Goal: Participate in discussion: Engage in conversation with other users on a specific topic

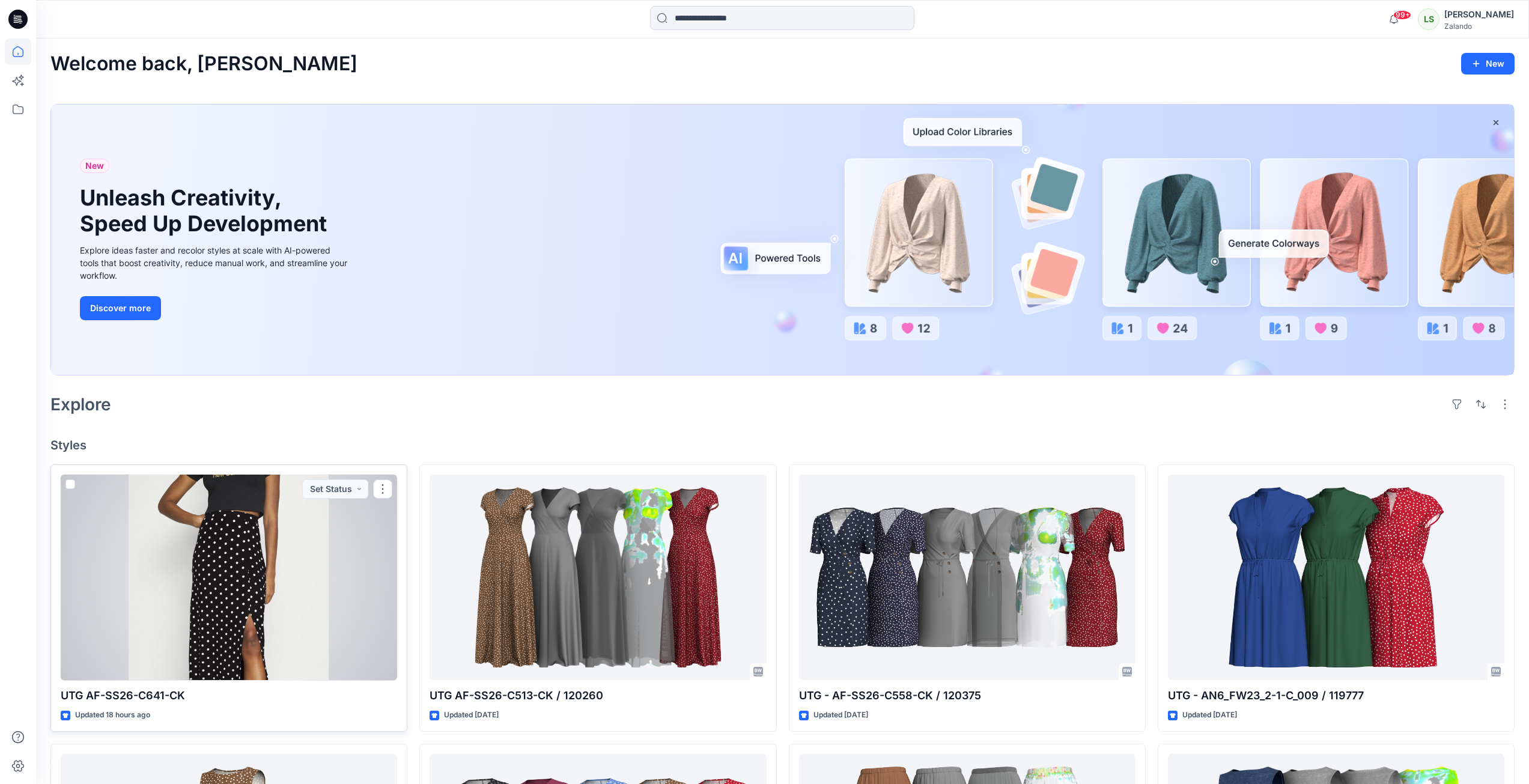
click at [304, 577] on div at bounding box center [228, 578] width 336 height 206
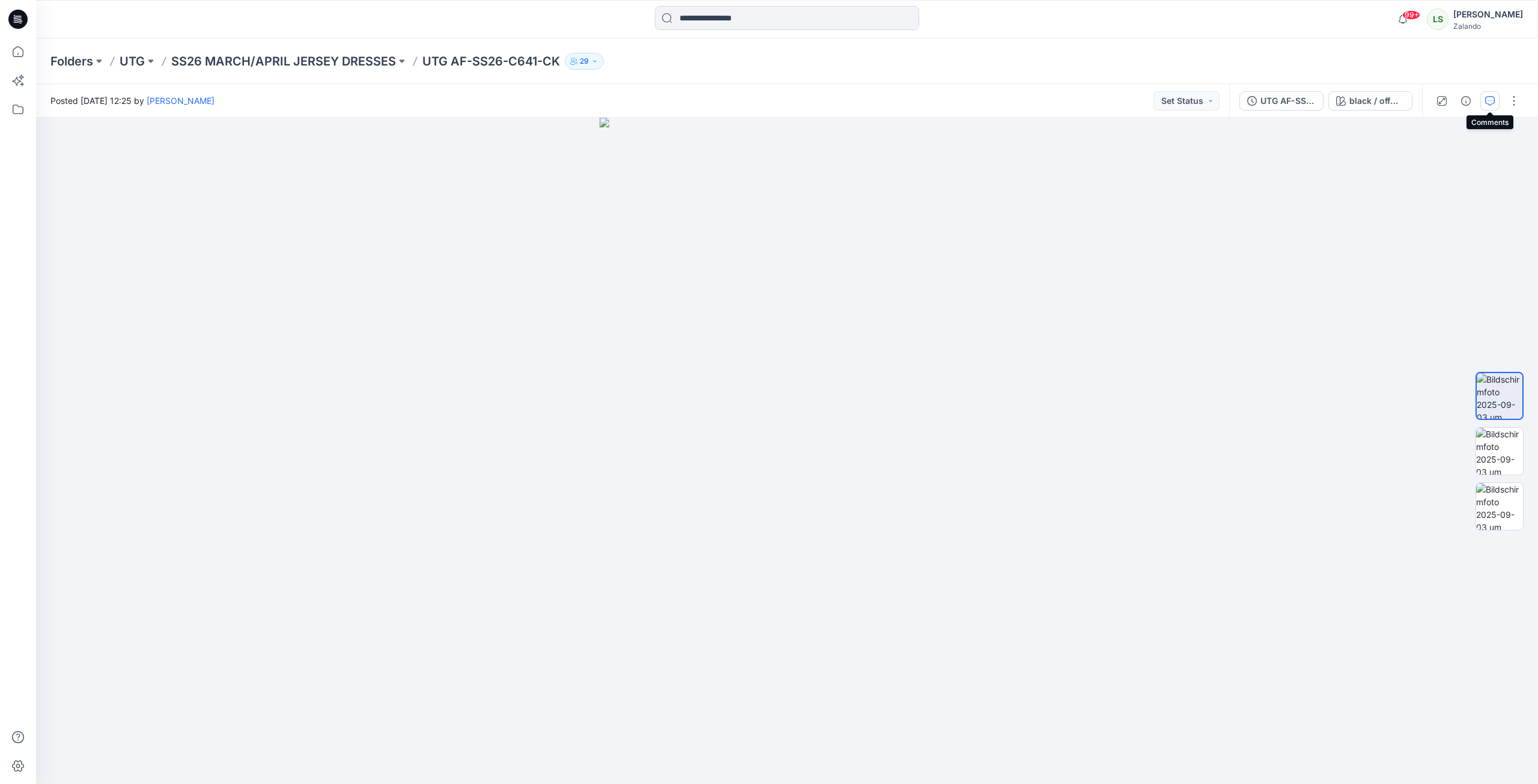
click at [1494, 105] on icon "button" at bounding box center [1490, 100] width 9 height 9
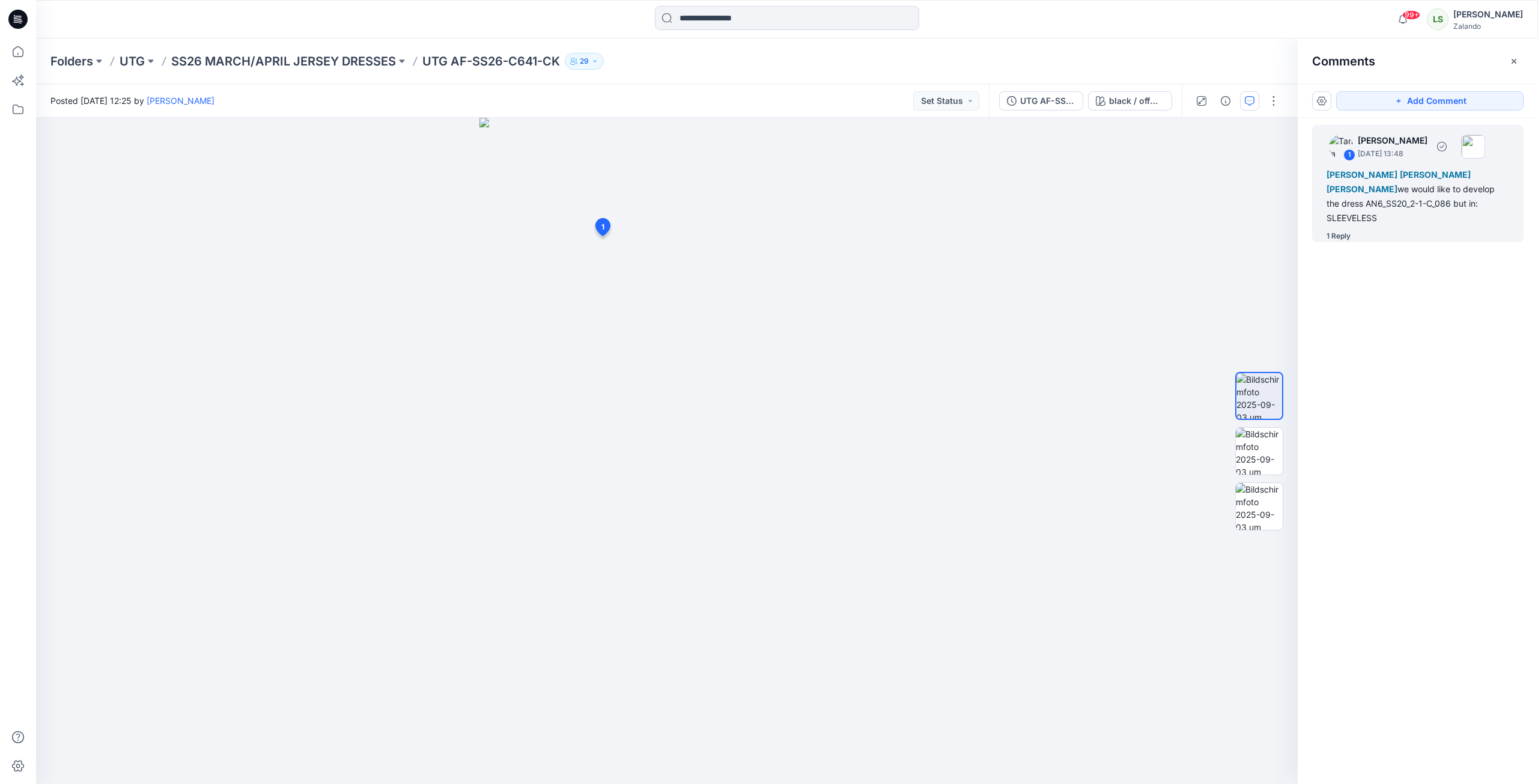
click at [1348, 230] on div "1 Reply" at bounding box center [1338, 236] width 24 height 12
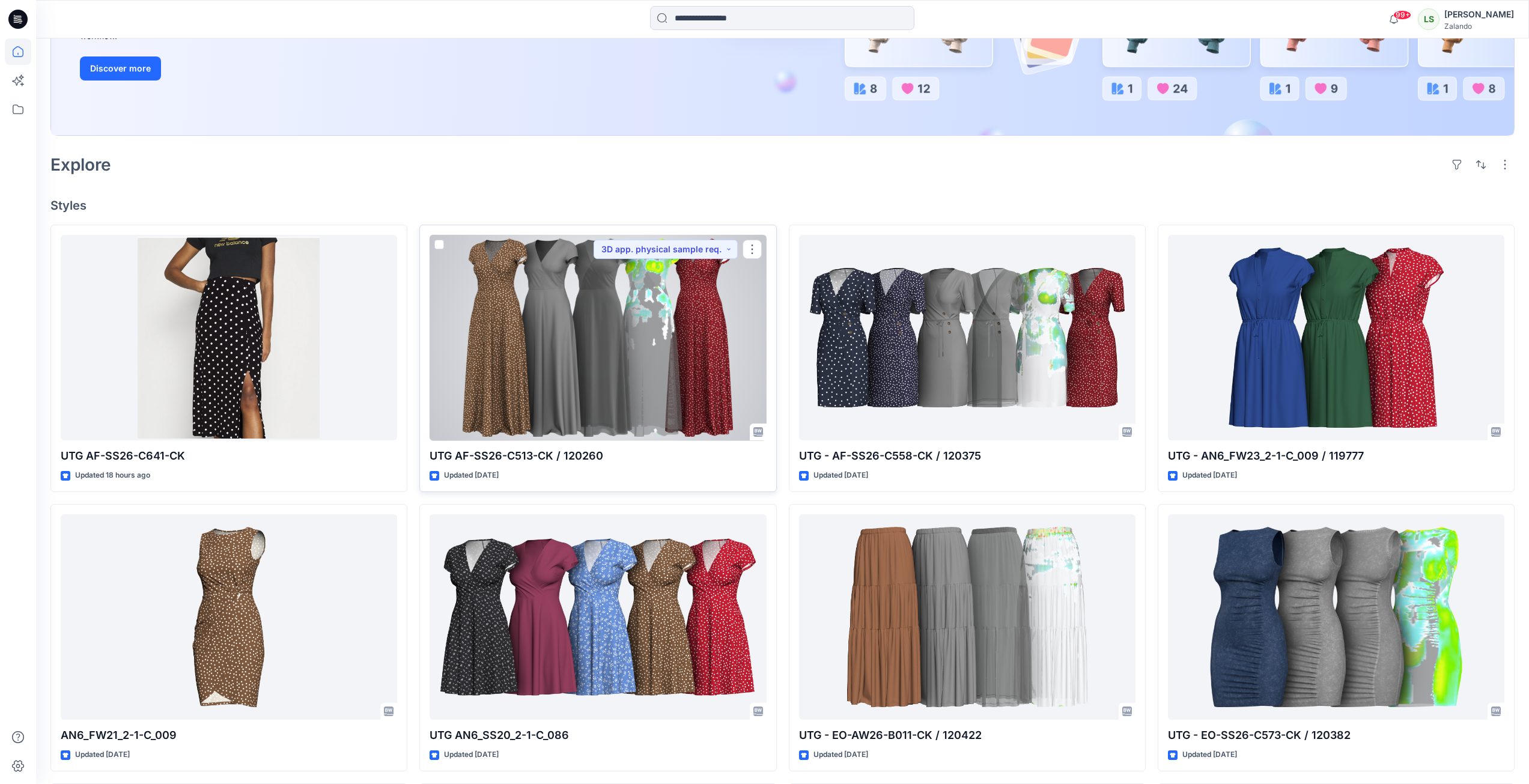
scroll to position [241, 0]
click at [688, 375] on div at bounding box center [597, 337] width 336 height 206
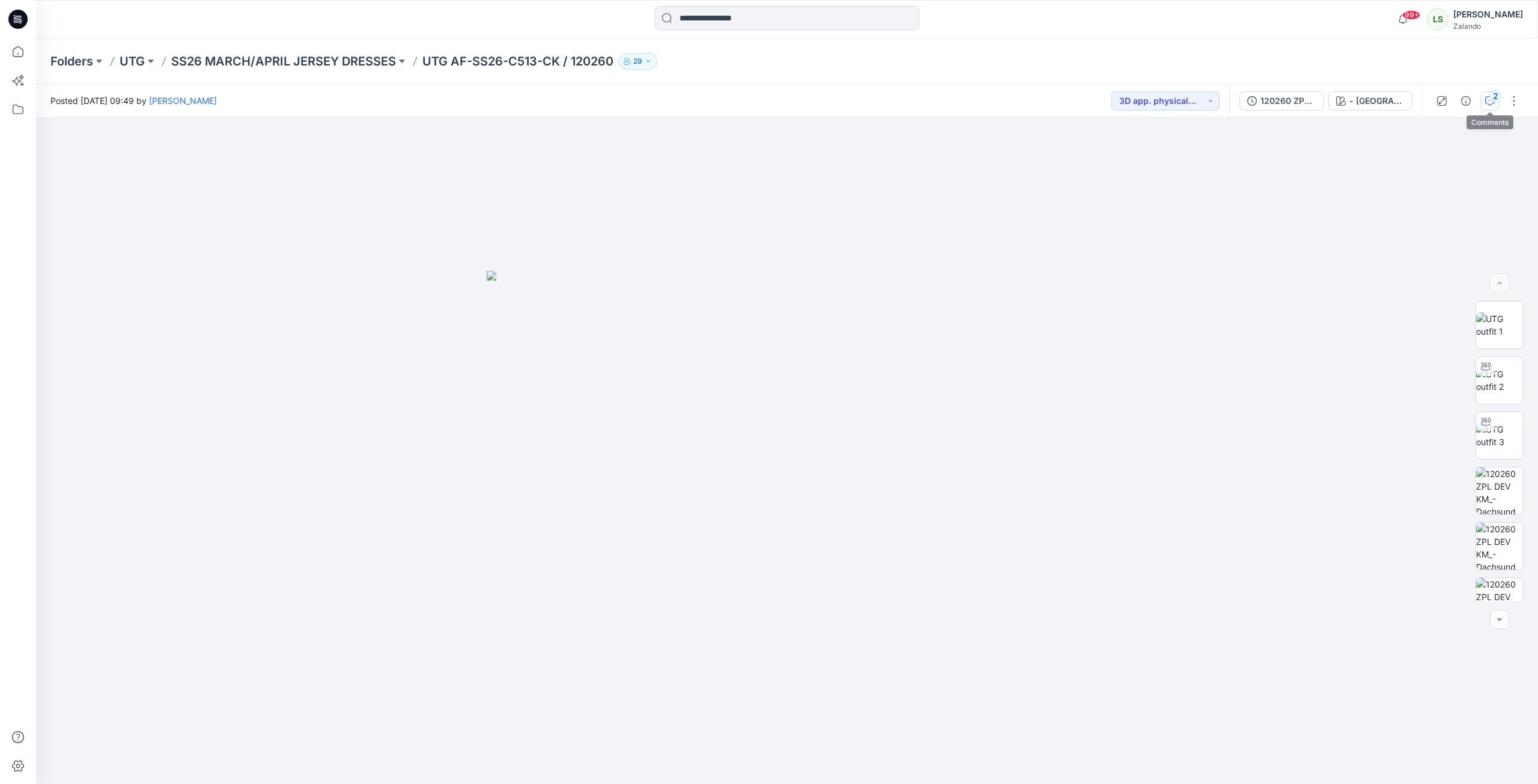
click at [1492, 108] on button "2" at bounding box center [1490, 101] width 19 height 19
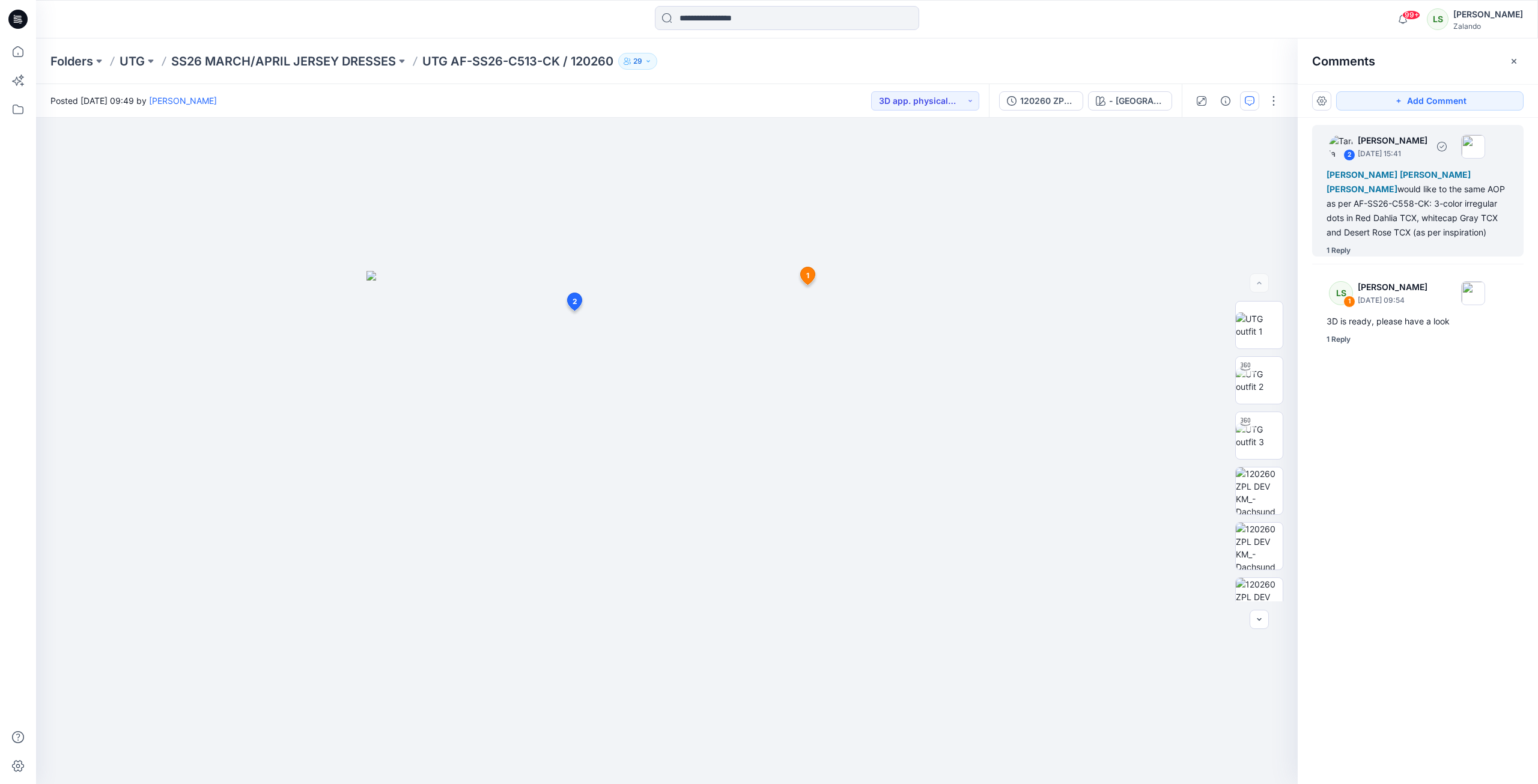
click at [1336, 253] on div "1 Reply" at bounding box center [1338, 250] width 24 height 12
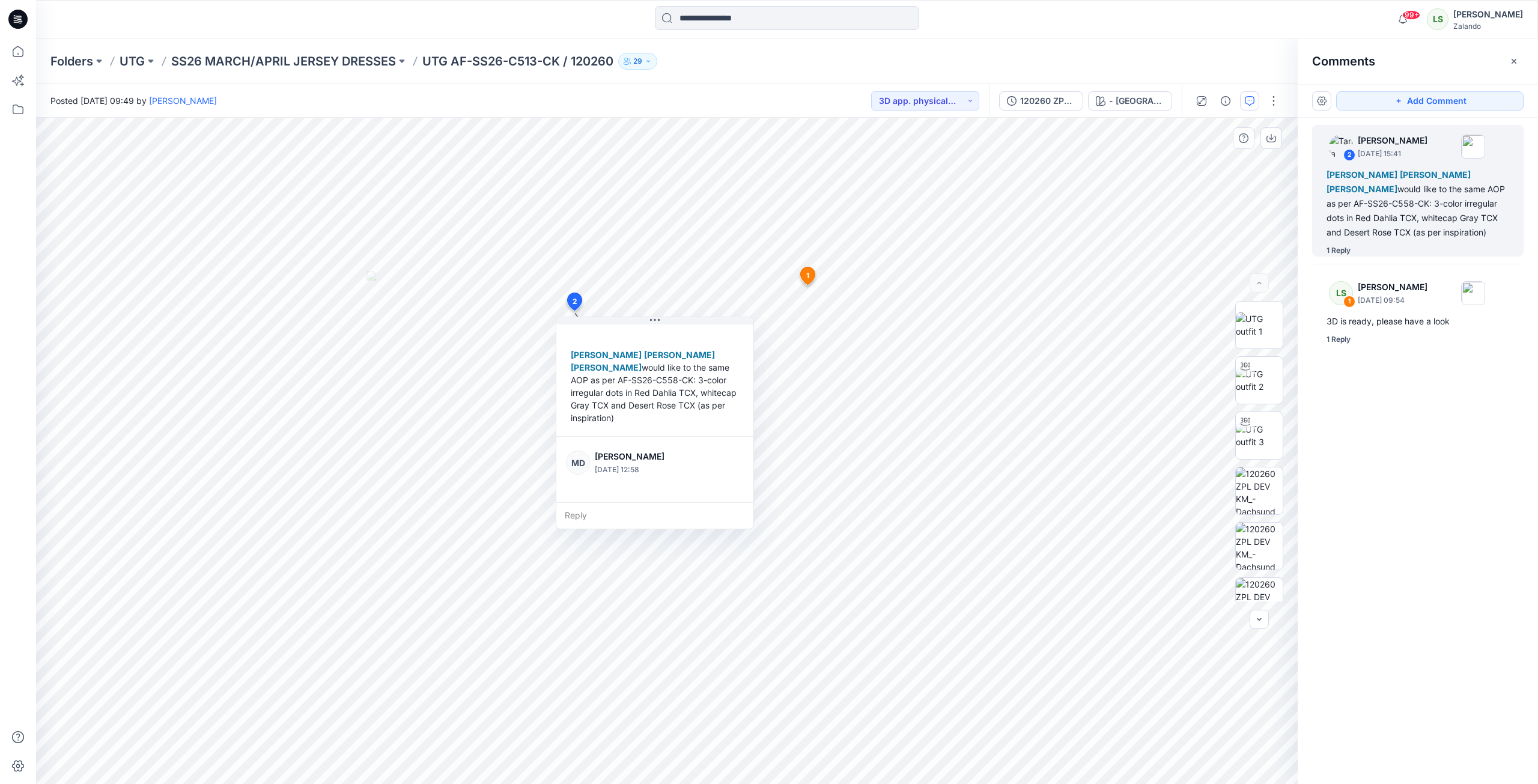
scroll to position [84, 0]
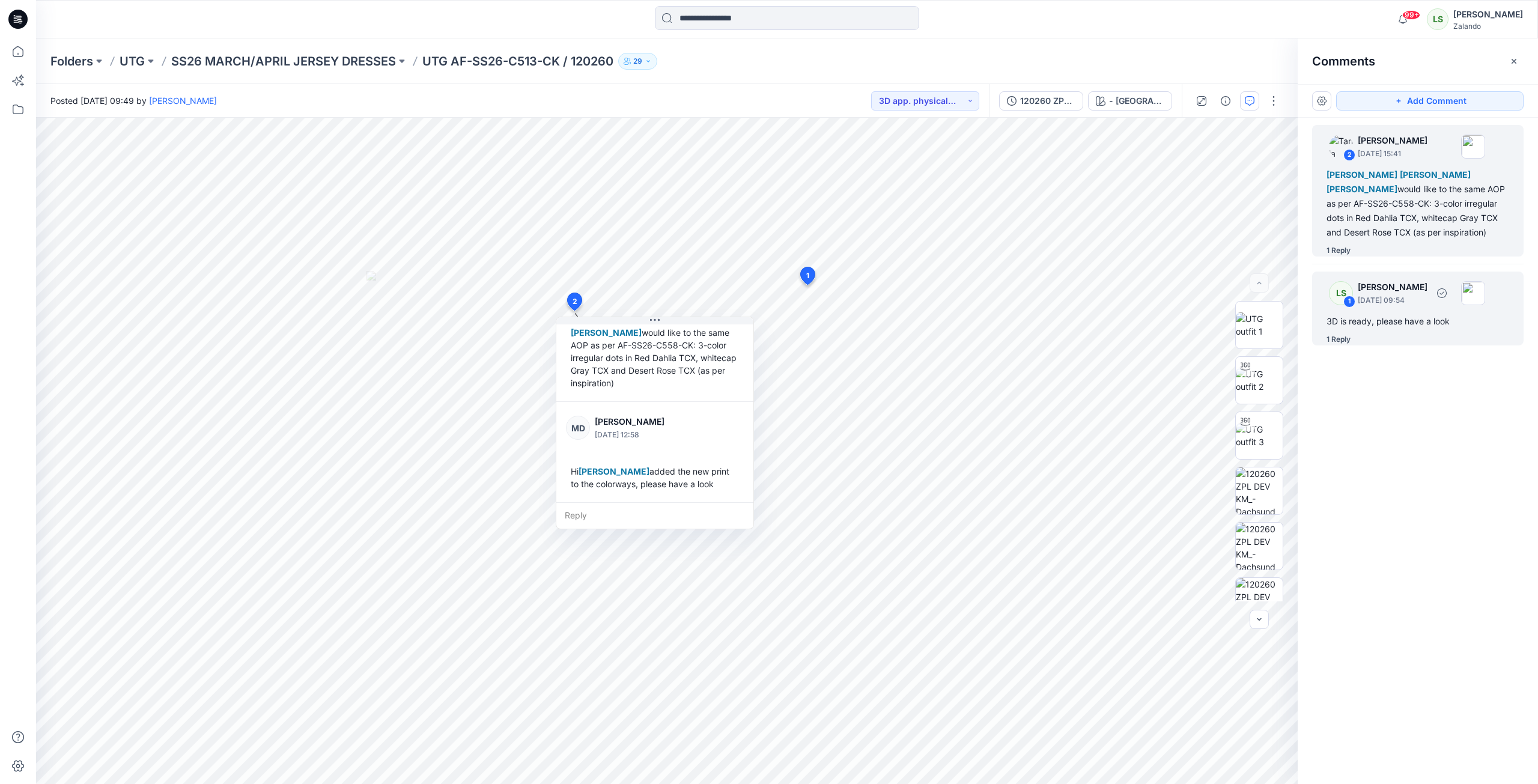
click at [1347, 339] on div "1 Reply" at bounding box center [1338, 339] width 24 height 12
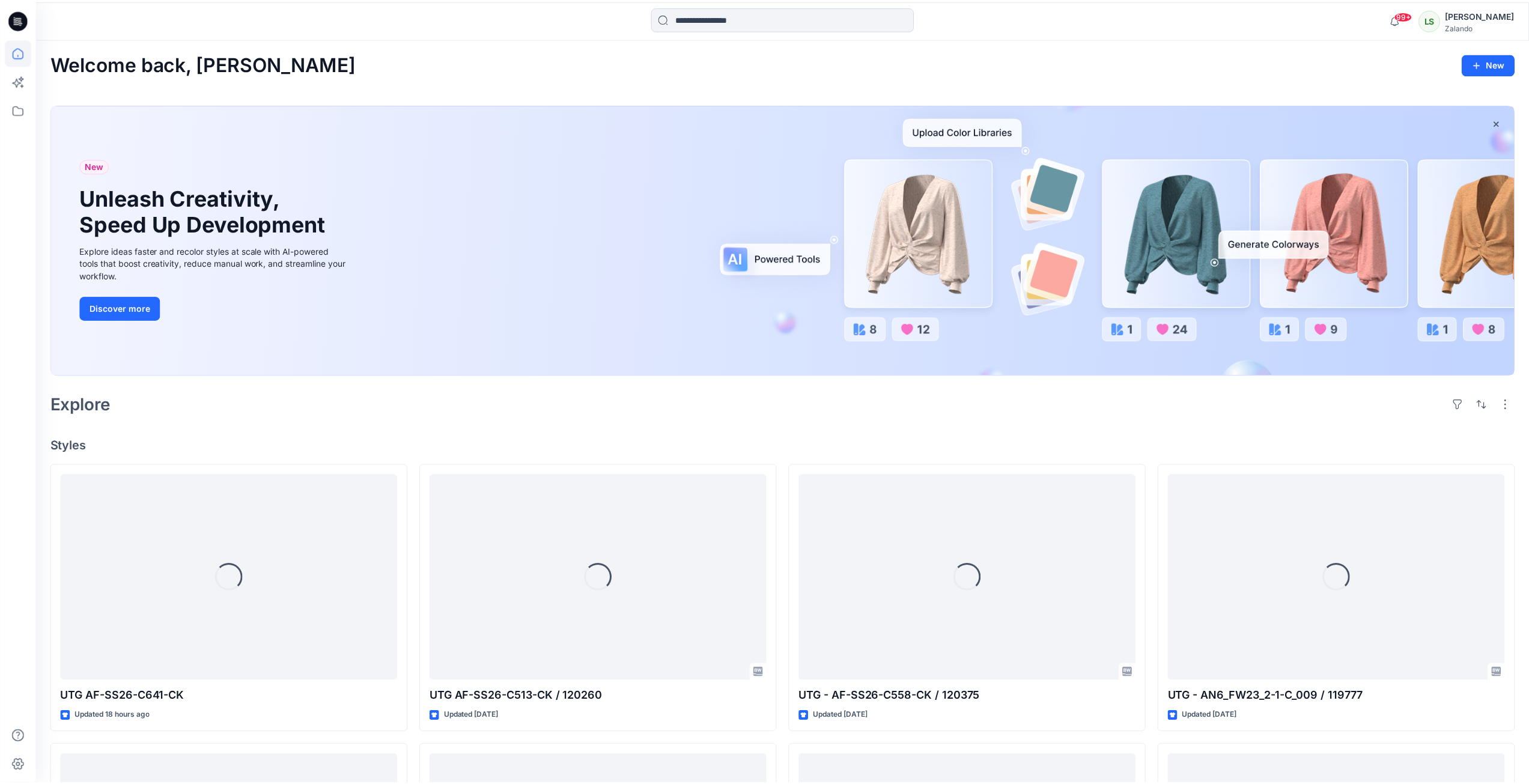
scroll to position [241, 0]
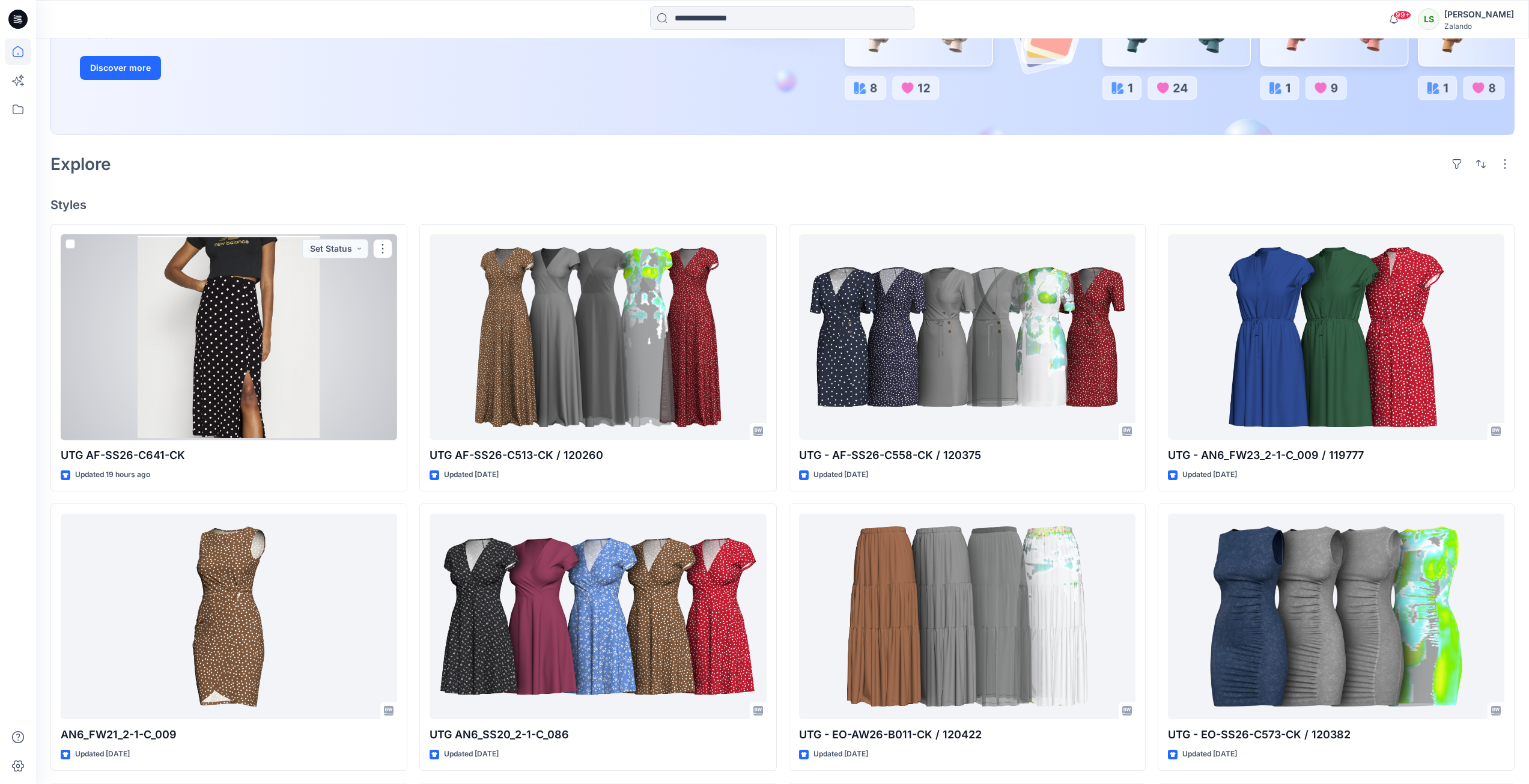
click at [323, 357] on div at bounding box center [228, 337] width 336 height 206
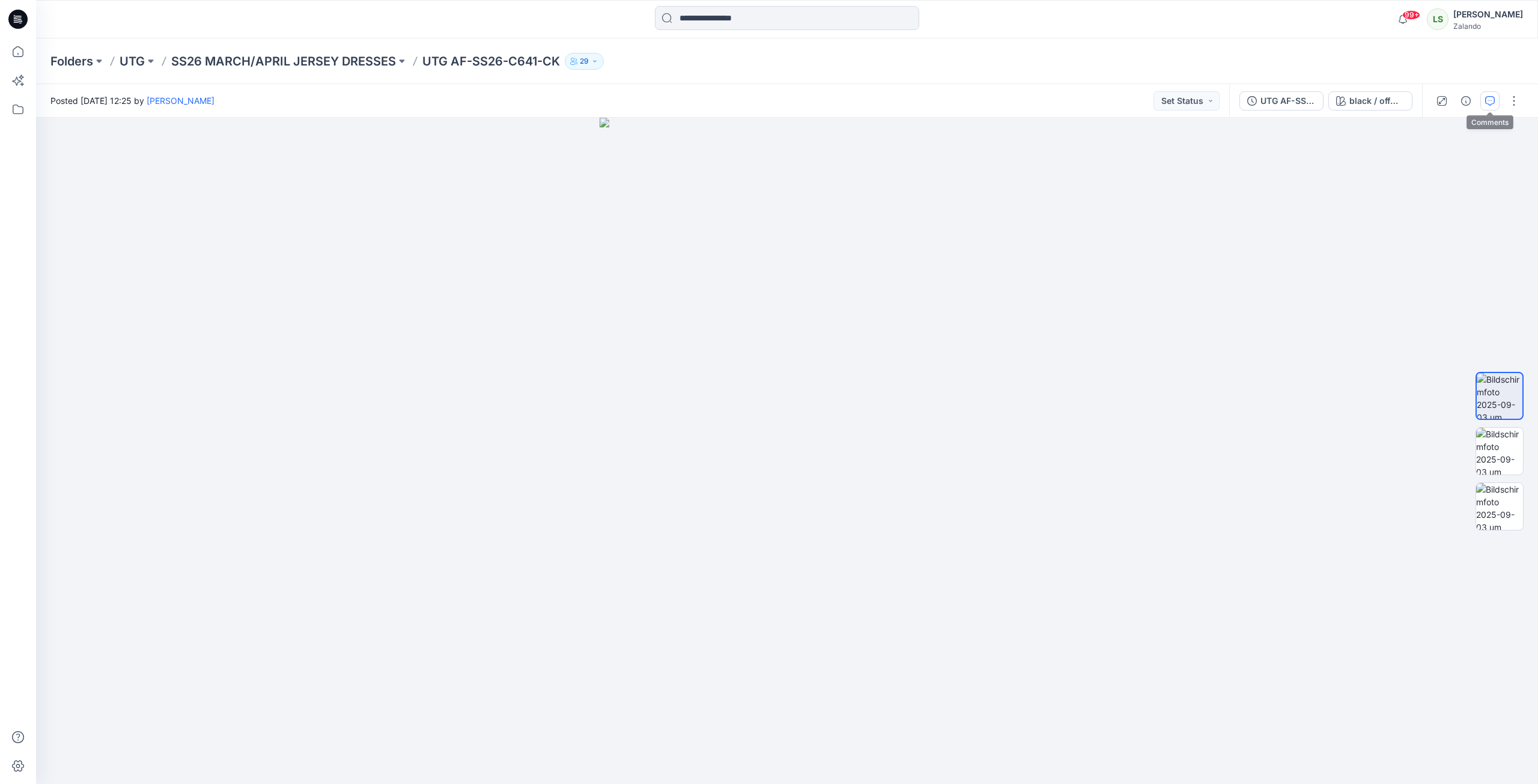
click at [1486, 107] on button "button" at bounding box center [1490, 101] width 19 height 19
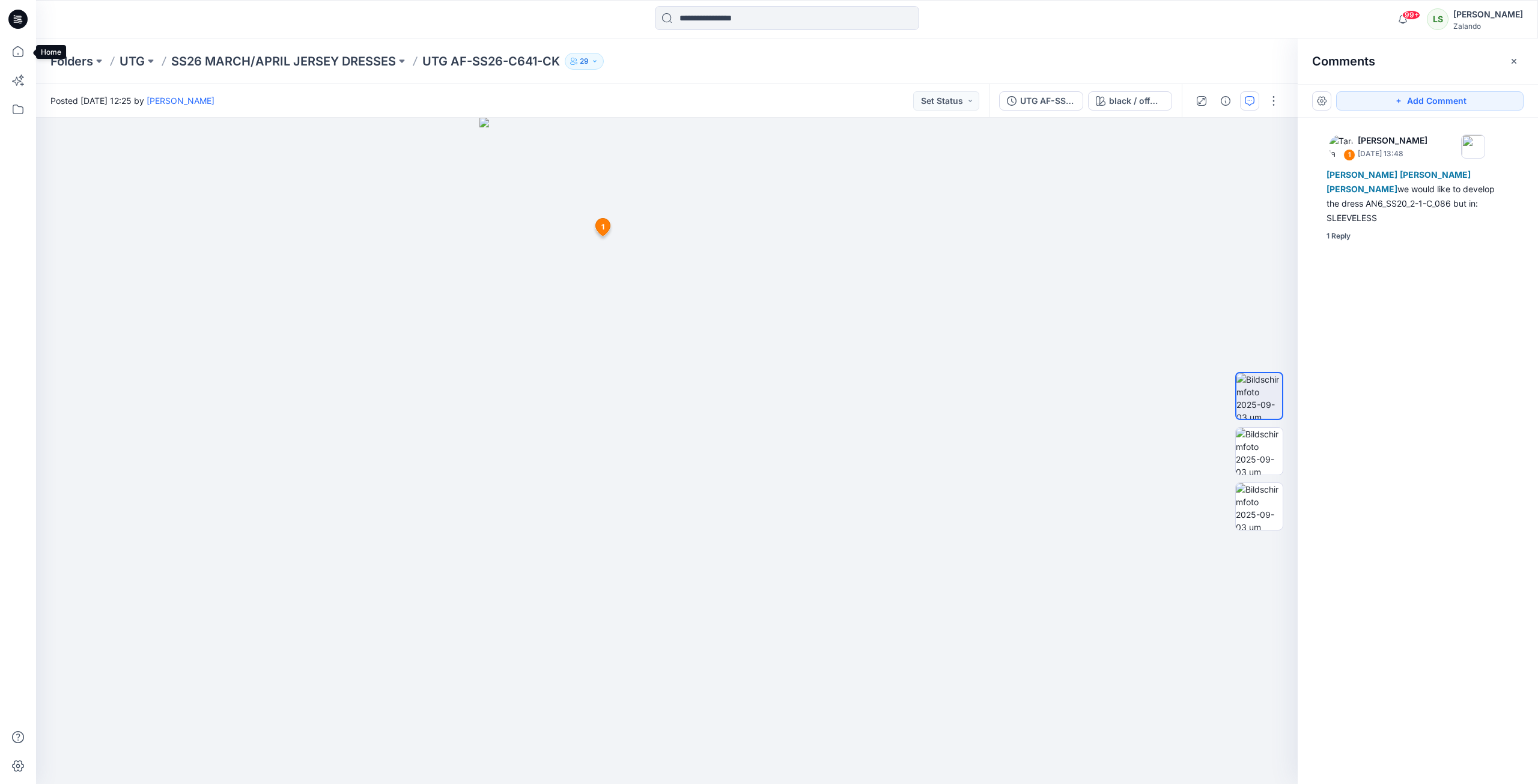
drag, startPoint x: 25, startPoint y: 57, endPoint x: 184, endPoint y: 7, distance: 166.7
click at [25, 57] on icon at bounding box center [18, 52] width 26 height 26
